Goal: Transaction & Acquisition: Subscribe to service/newsletter

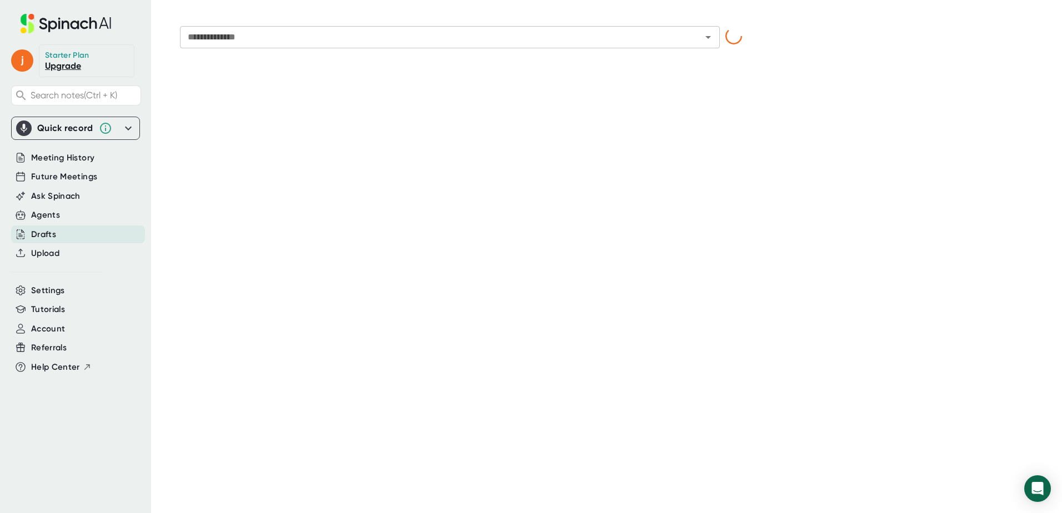
type input "**********"
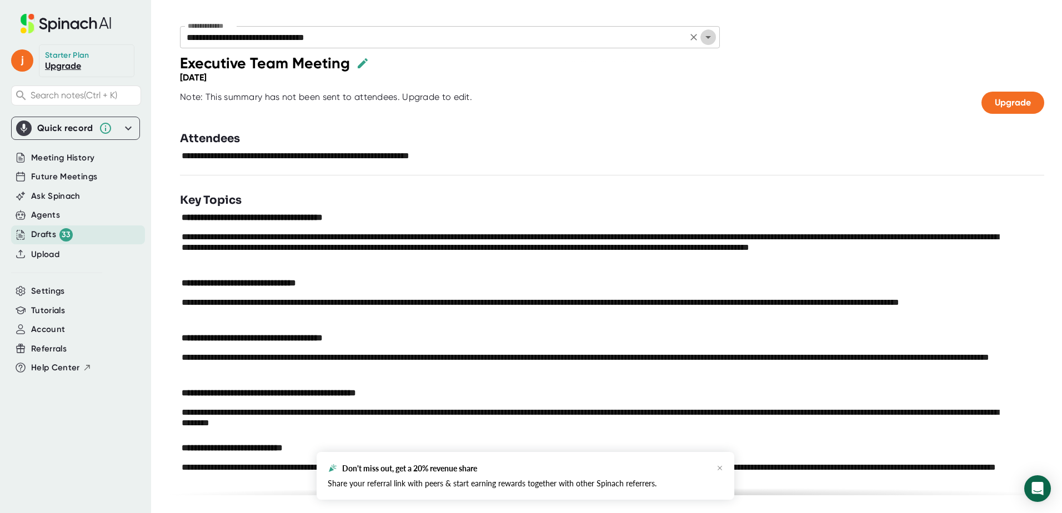
click at [710, 37] on icon "Open" at bounding box center [707, 37] width 13 height 13
click at [51, 230] on div "Drafts 33" at bounding box center [52, 234] width 42 height 13
click at [712, 33] on icon "Open" at bounding box center [707, 37] width 13 height 13
click at [787, 108] on div at bounding box center [726, 103] width 509 height 22
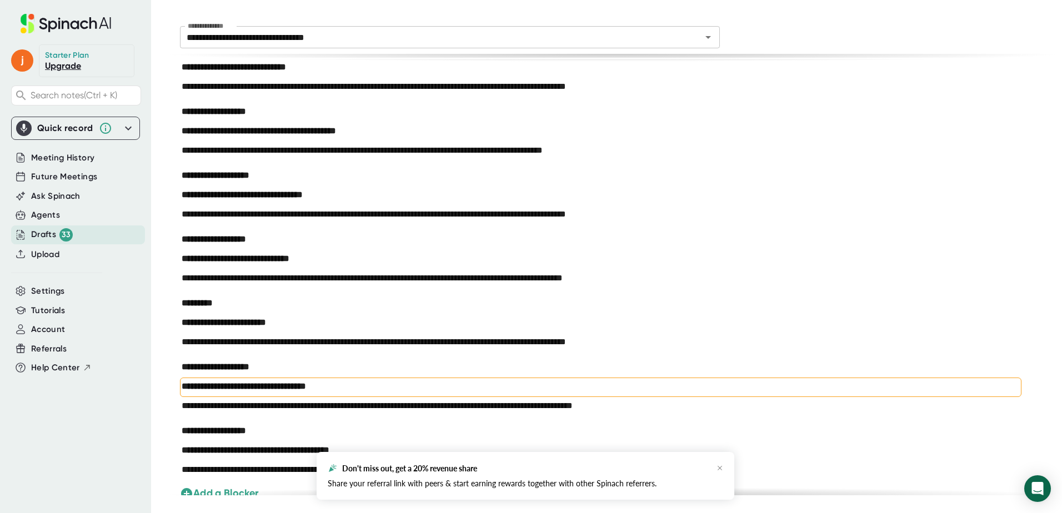
scroll to position [2166, 0]
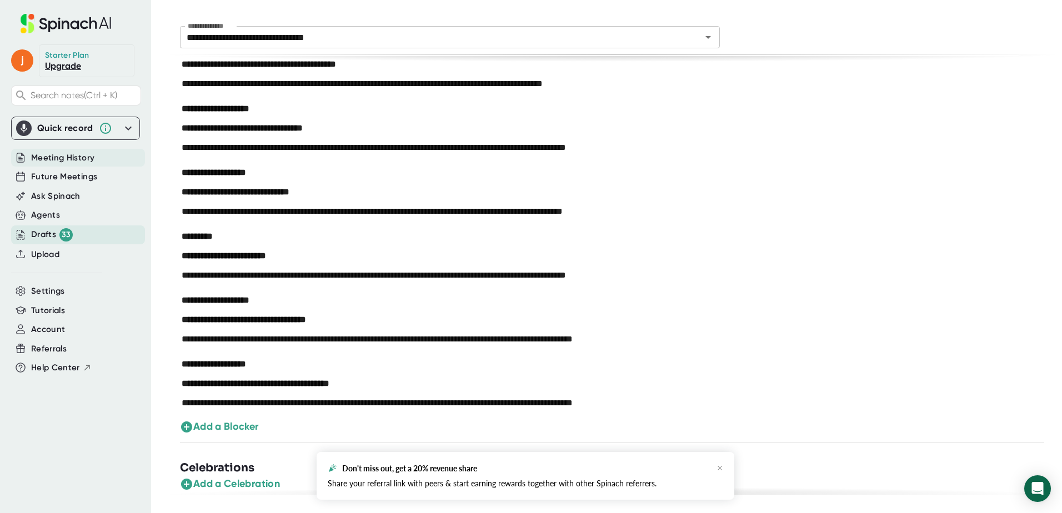
click at [56, 155] on span "Meeting History" at bounding box center [62, 158] width 63 height 13
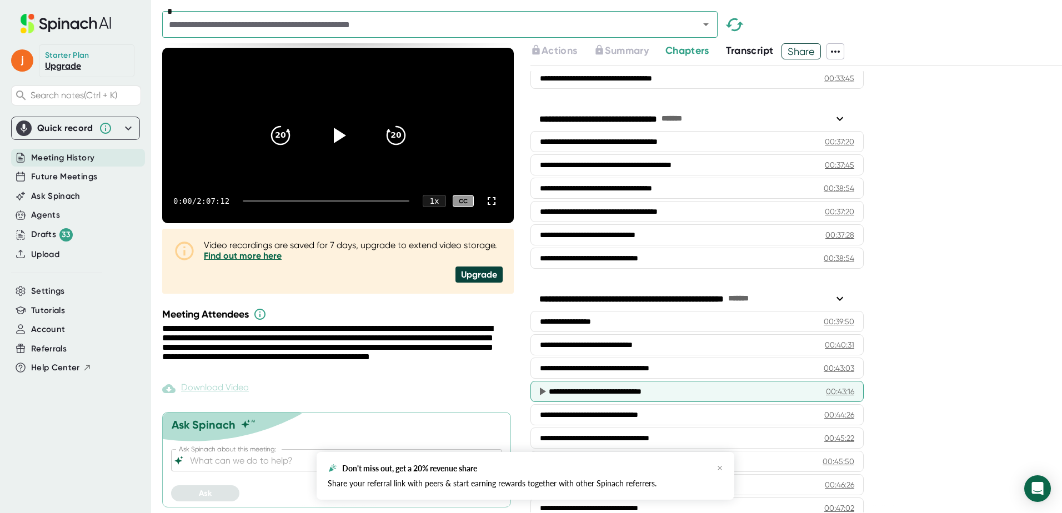
scroll to position [1166, 0]
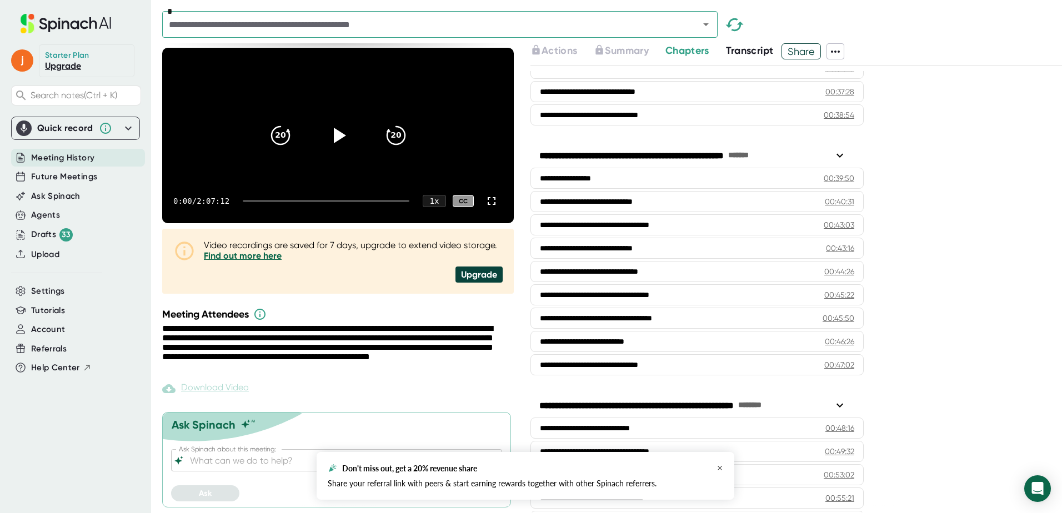
click at [720, 466] on icon "button" at bounding box center [719, 468] width 7 height 7
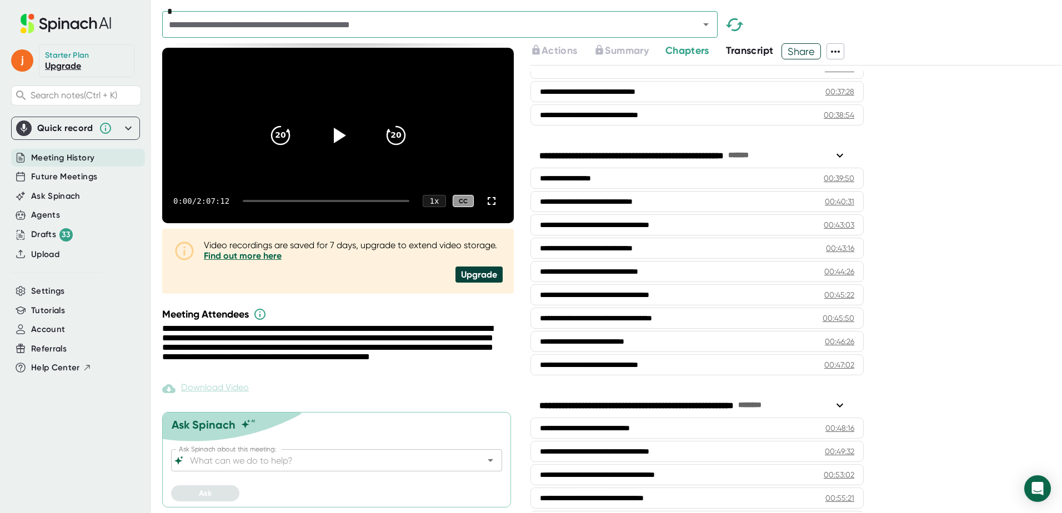
click at [61, 153] on span "Meeting History" at bounding box center [62, 158] width 63 height 13
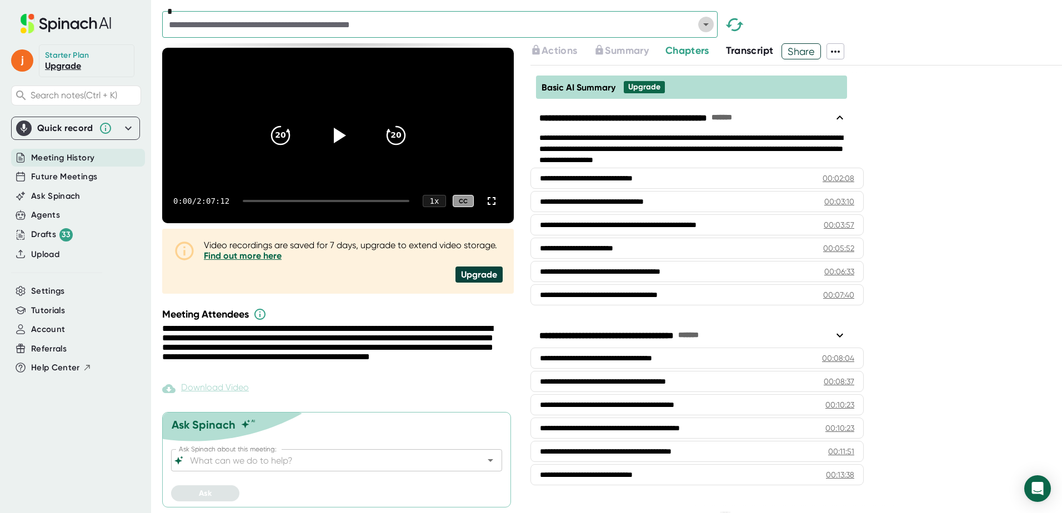
click at [705, 23] on icon "Open" at bounding box center [706, 24] width 6 height 3
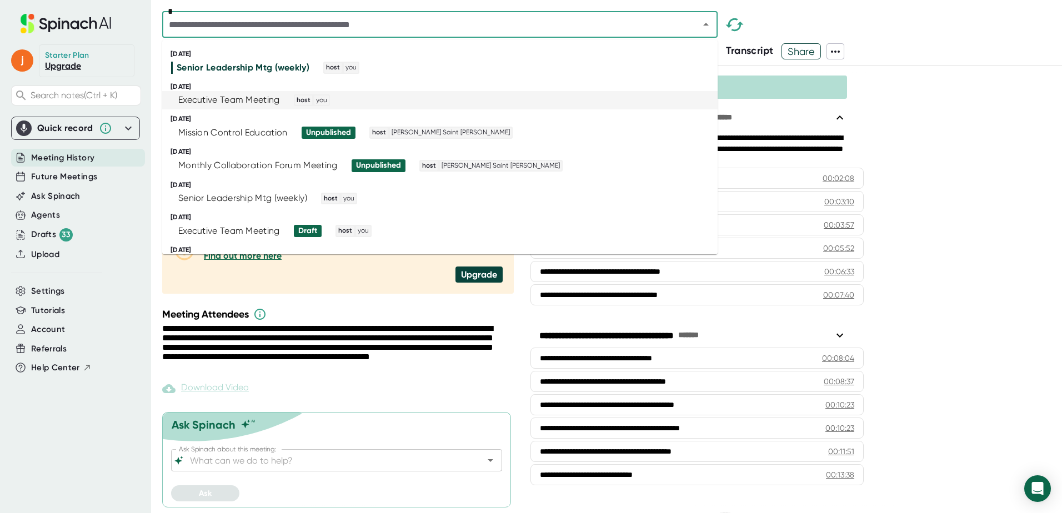
click at [213, 97] on div "Executive Team Meeting" at bounding box center [229, 99] width 102 height 11
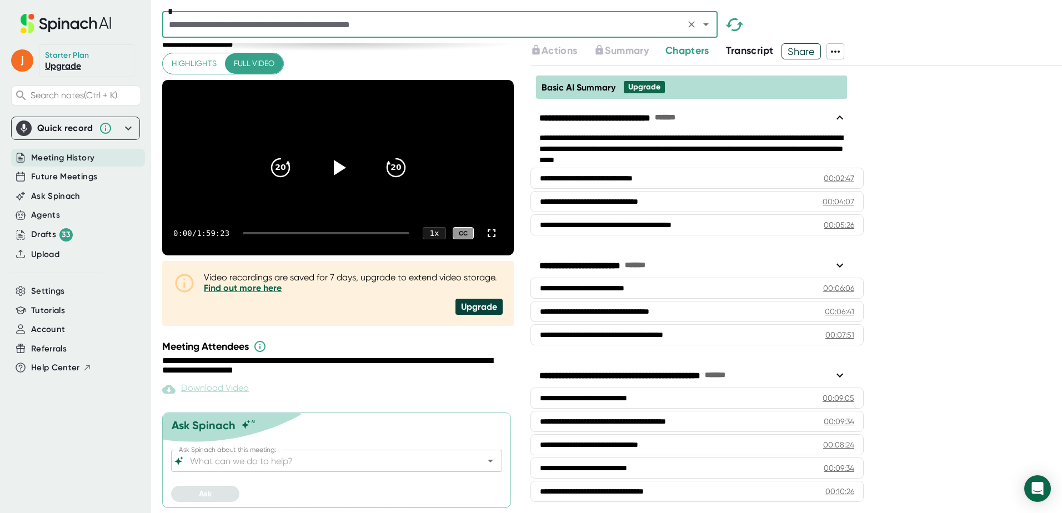
scroll to position [40, 0]
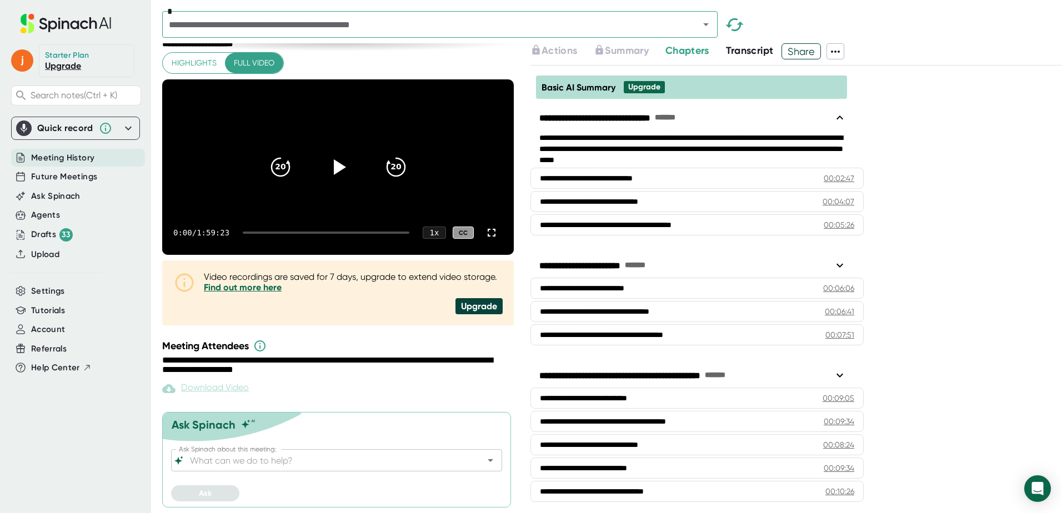
click at [469, 304] on div "Upgrade" at bounding box center [478, 306] width 47 height 16
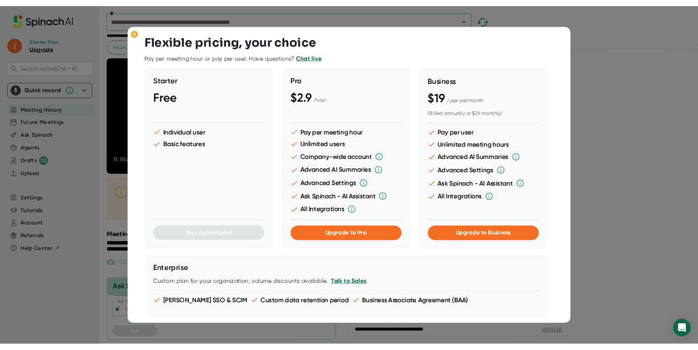
scroll to position [0, 0]
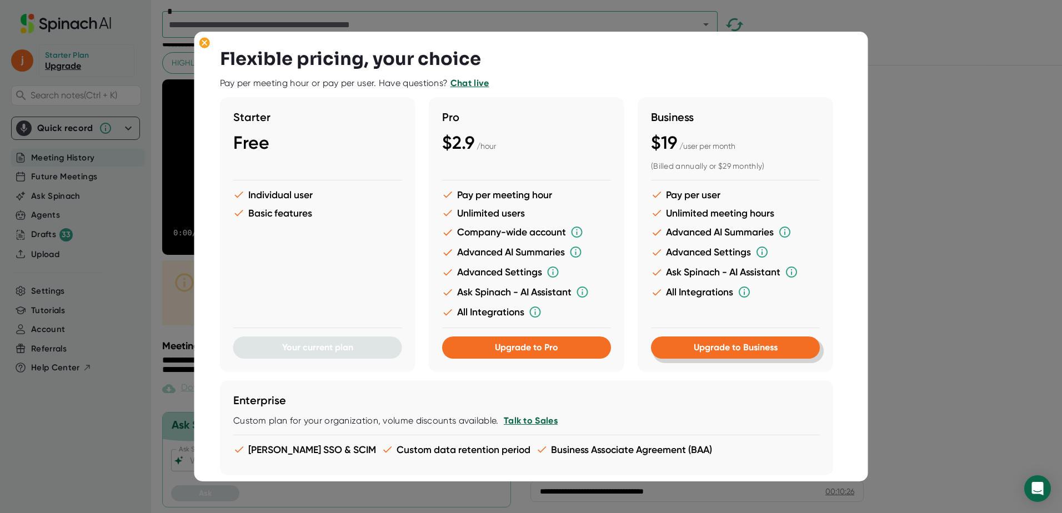
click at [719, 342] on button "Upgrade to Business" at bounding box center [735, 348] width 169 height 22
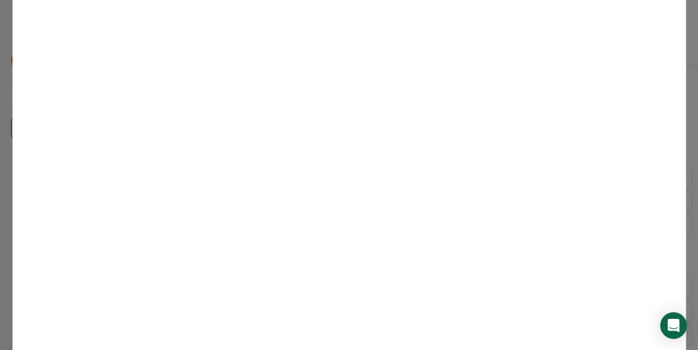
scroll to position [229, 0]
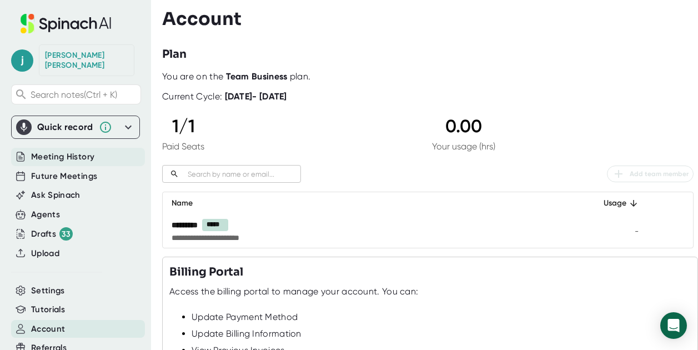
click at [66, 150] on span "Meeting History" at bounding box center [62, 156] width 63 height 13
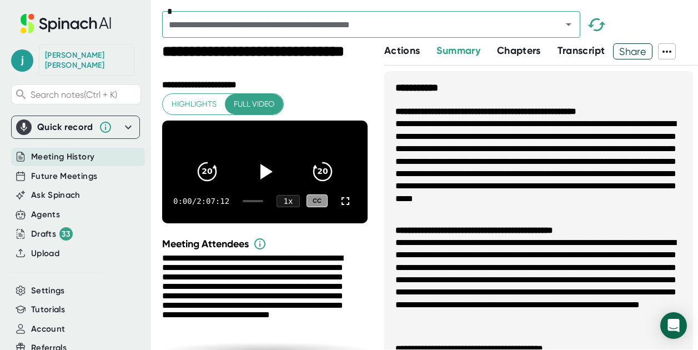
click at [459, 51] on span "Summary" at bounding box center [457, 50] width 43 height 12
